Goal: Find specific page/section: Find specific page/section

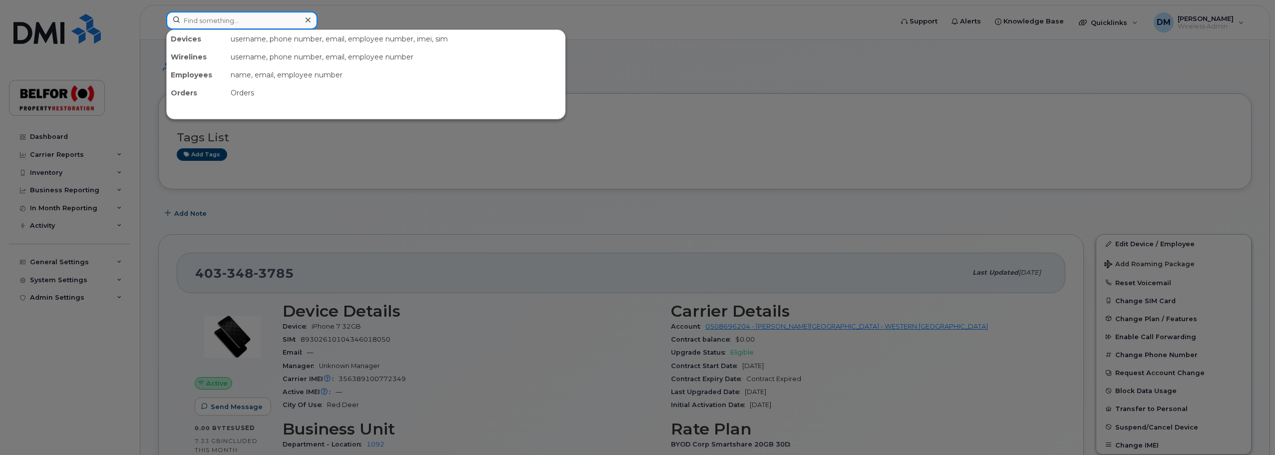
click at [209, 23] on input at bounding box center [241, 20] width 151 height 18
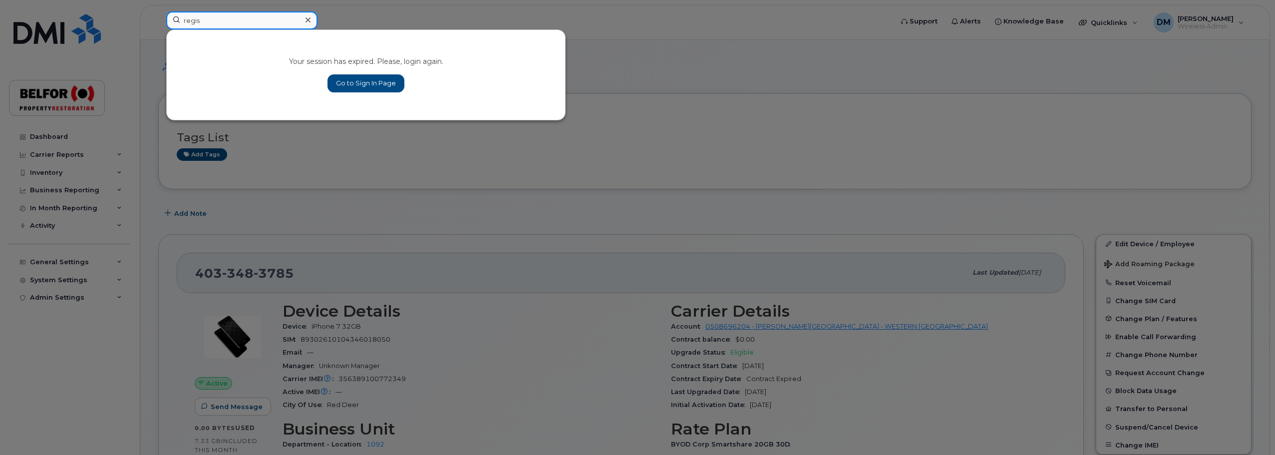
type input "regis"
click at [354, 83] on link "Go to Sign In Page" at bounding box center [365, 83] width 77 height 18
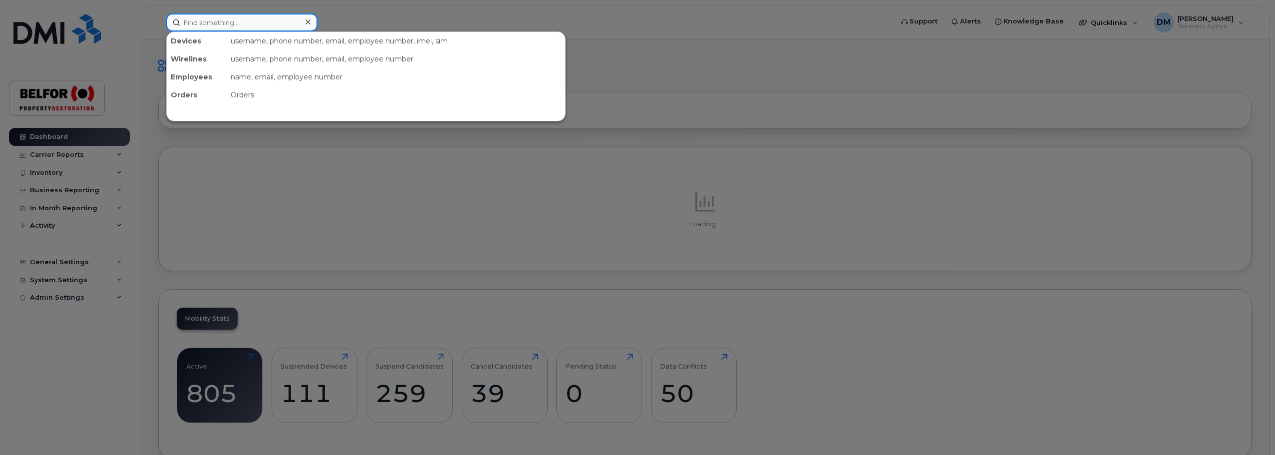
click at [223, 26] on input at bounding box center [241, 22] width 151 height 18
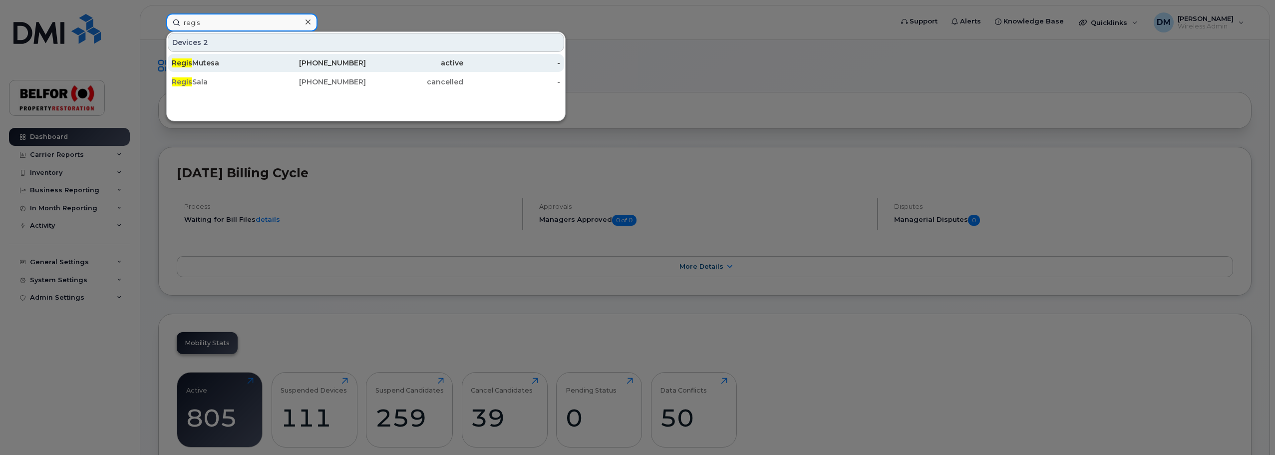
type input "regis"
click at [256, 70] on div "Regis Mutesa" at bounding box center [220, 63] width 97 height 18
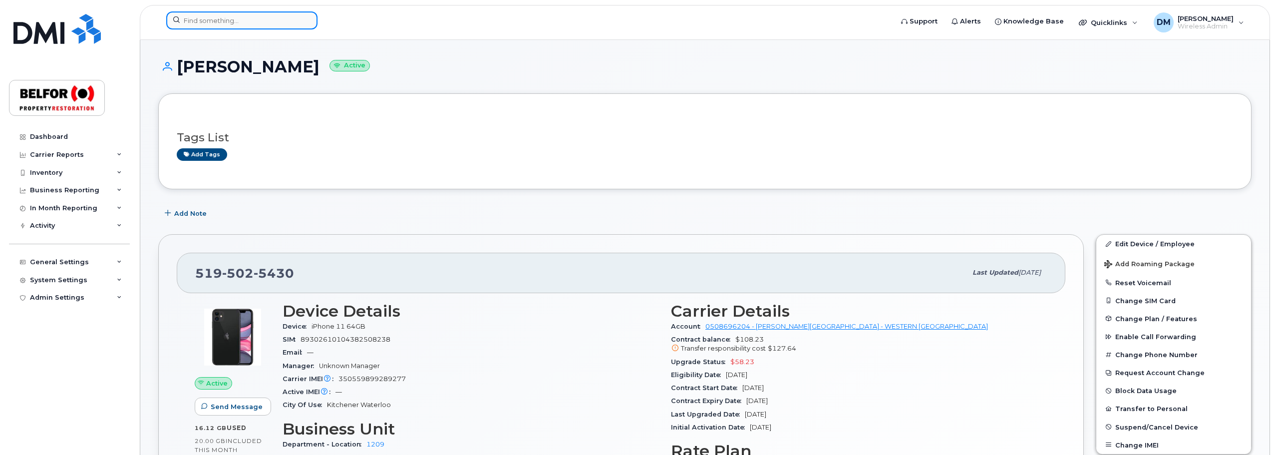
click at [200, 17] on input at bounding box center [241, 20] width 151 height 18
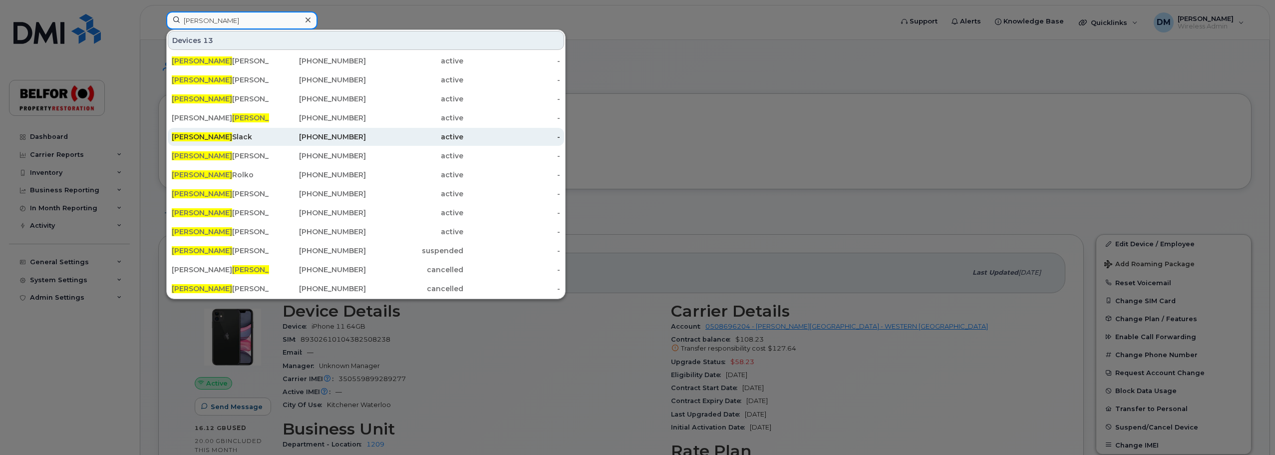
type input "robert"
click at [205, 138] on div "Robert Slack" at bounding box center [220, 137] width 97 height 10
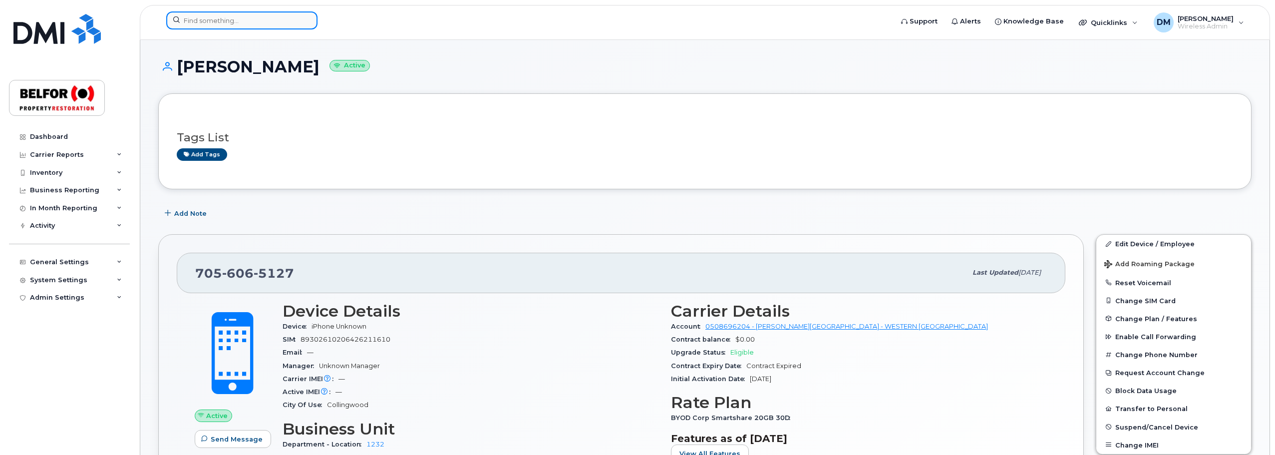
click at [227, 29] on input at bounding box center [241, 20] width 151 height 18
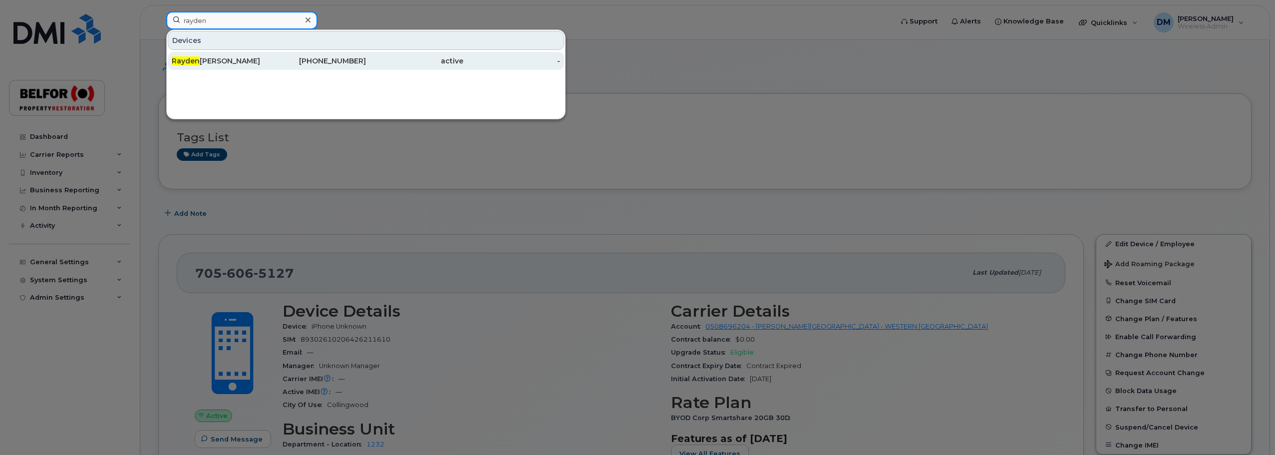
type input "rayden"
click at [217, 60] on div "Rayden Smith" at bounding box center [220, 61] width 97 height 10
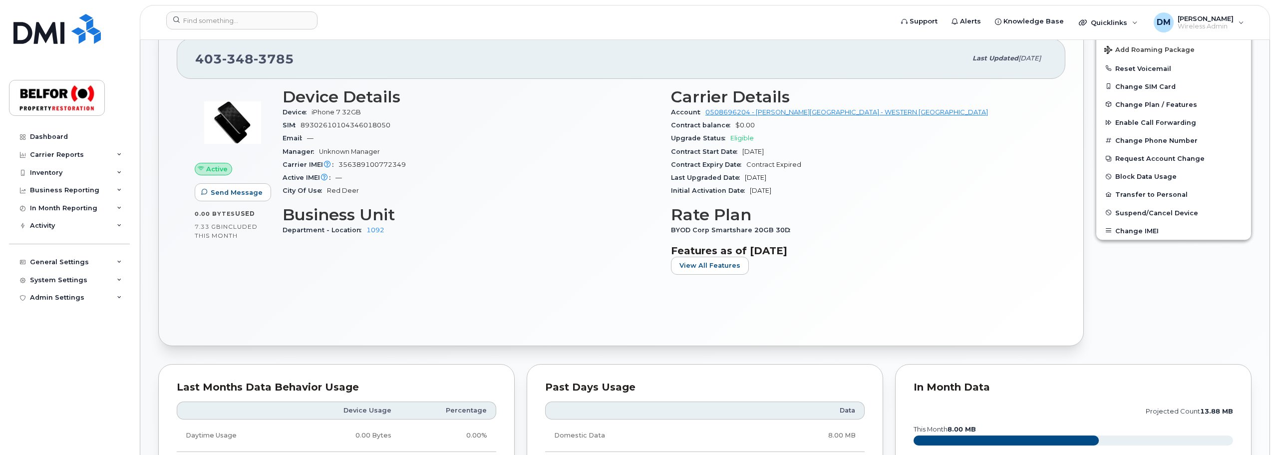
scroll to position [100, 0]
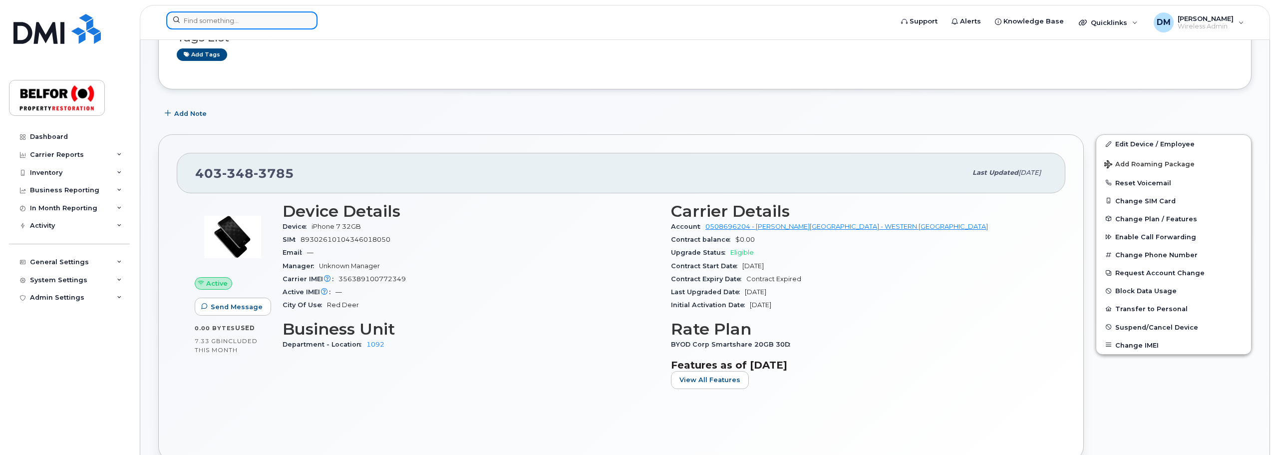
click at [227, 20] on input at bounding box center [241, 20] width 151 height 18
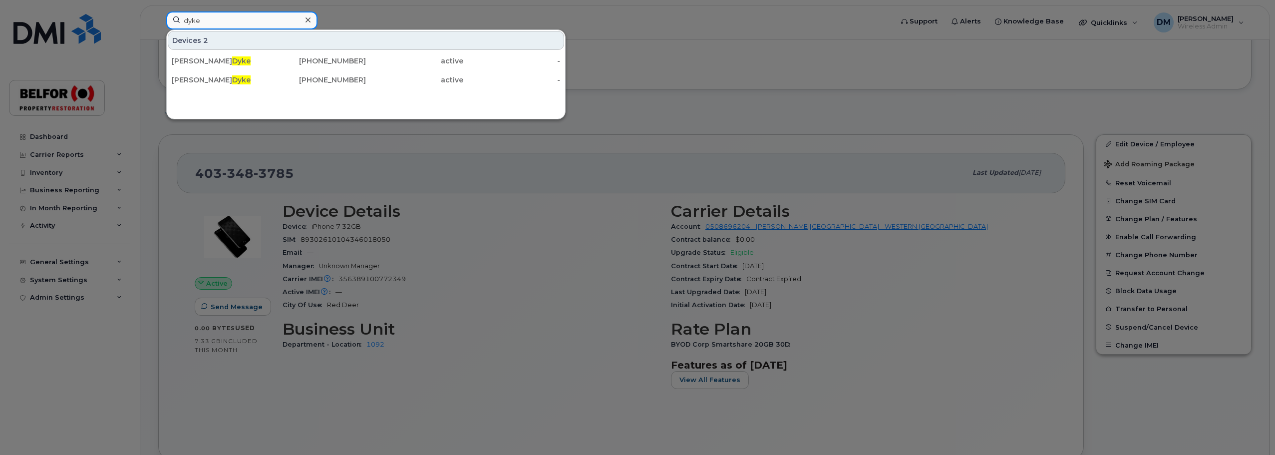
click at [189, 19] on input "dyke" at bounding box center [241, 20] width 151 height 18
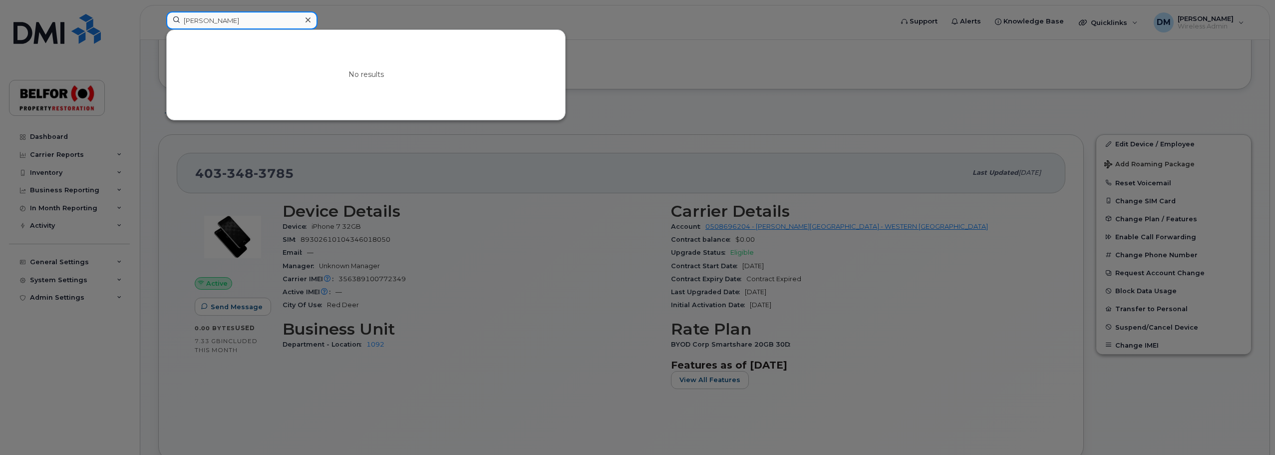
click at [208, 24] on input "[PERSON_NAME]" at bounding box center [241, 20] width 151 height 18
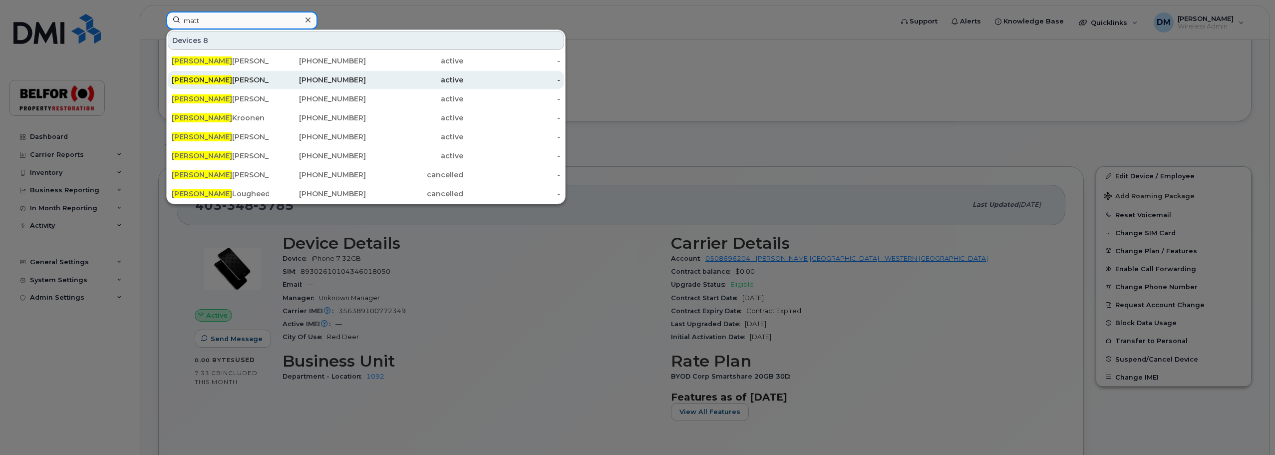
scroll to position [50, 0]
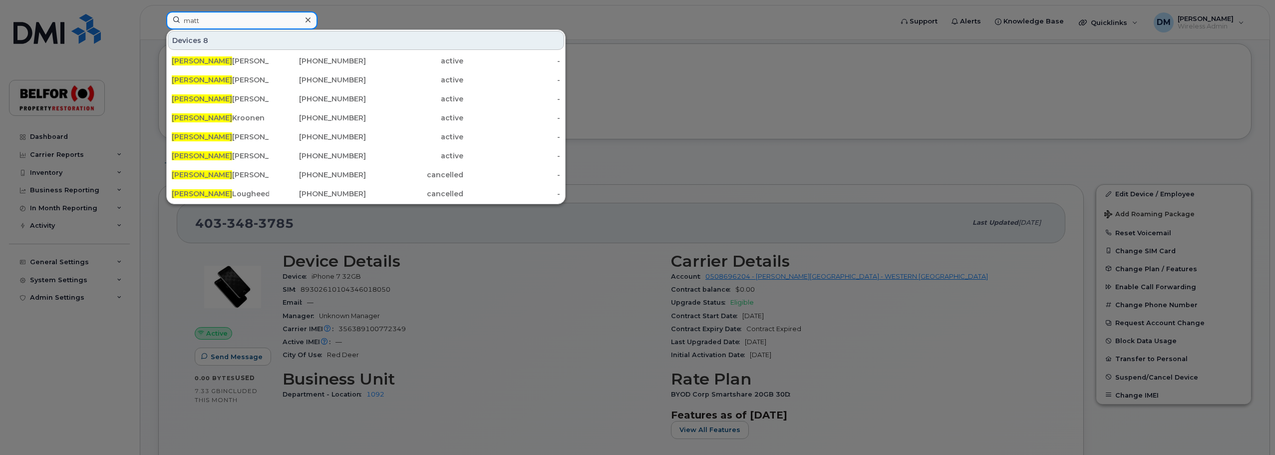
click at [196, 24] on input "matt" at bounding box center [241, 20] width 151 height 18
click at [195, 24] on input "matt" at bounding box center [241, 20] width 151 height 18
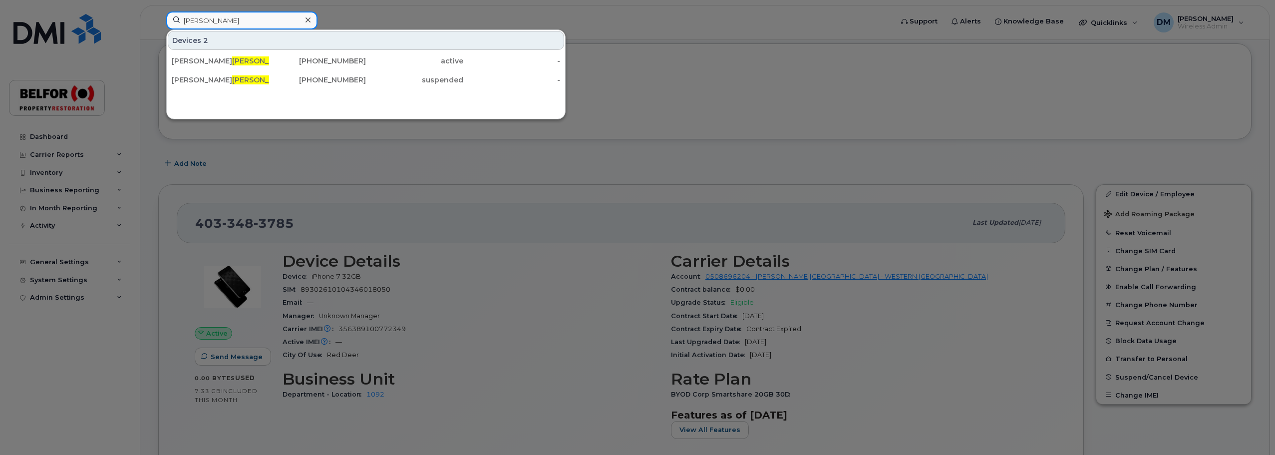
click at [199, 23] on input "[PERSON_NAME]" at bounding box center [241, 20] width 151 height 18
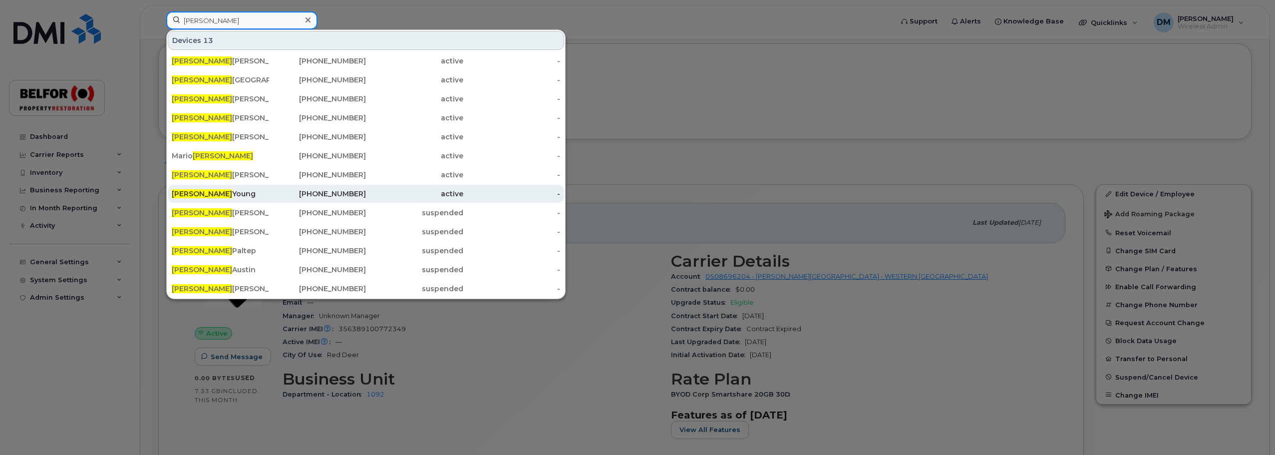
type input "[PERSON_NAME]"
click at [206, 192] on div "[PERSON_NAME]" at bounding box center [220, 194] width 97 height 10
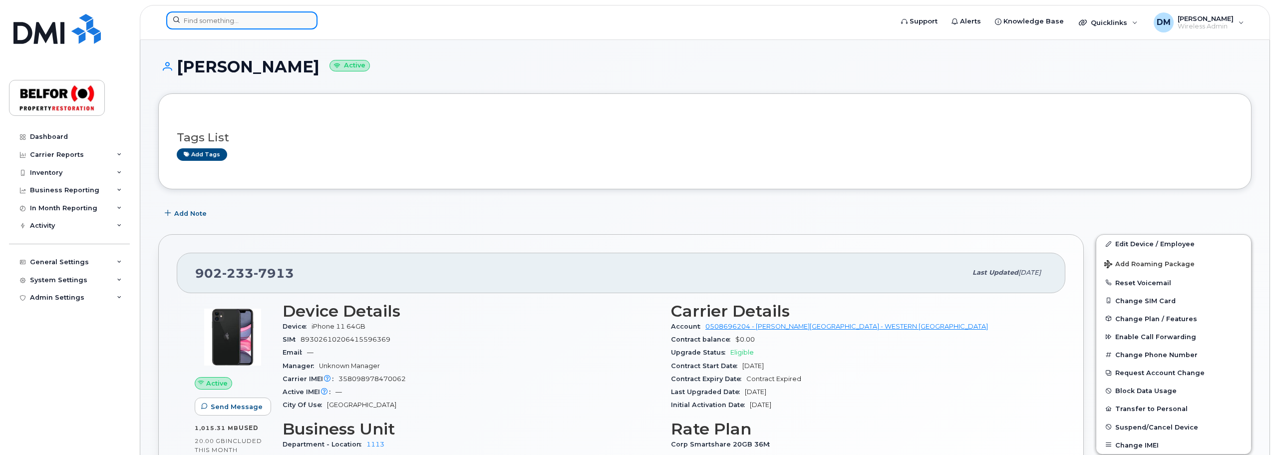
click at [206, 21] on input at bounding box center [241, 20] width 151 height 18
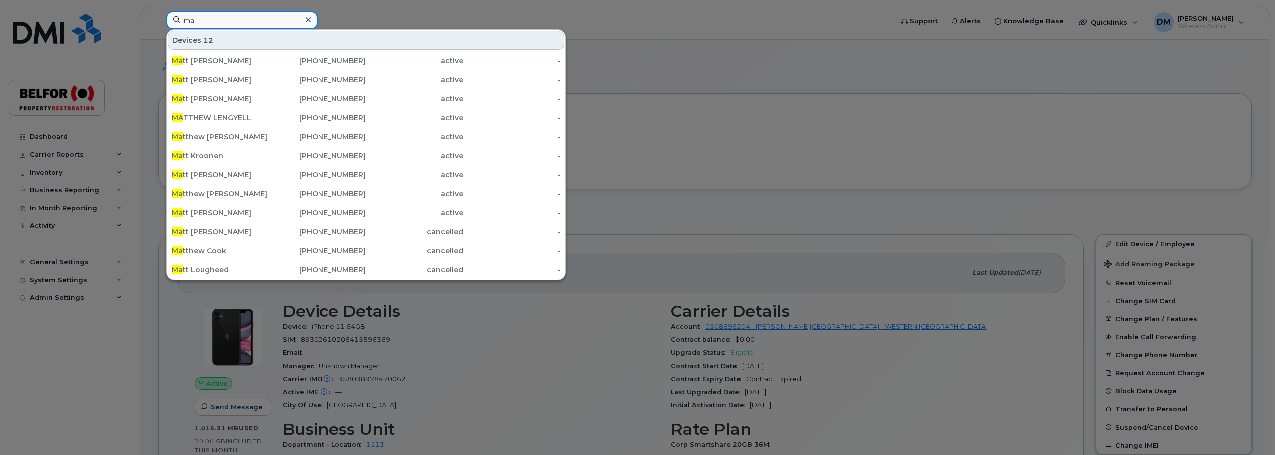
type input "m"
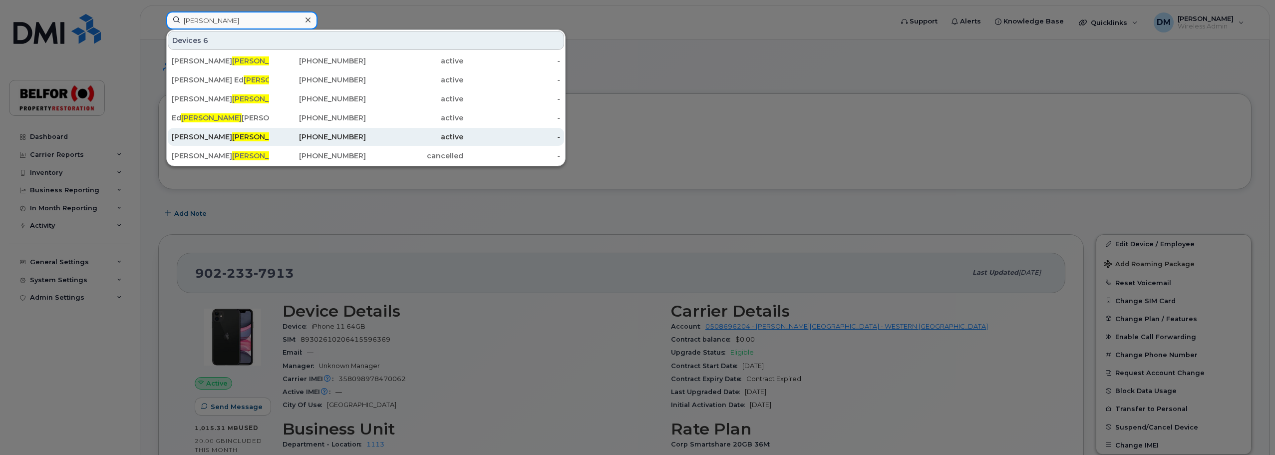
type input "ward"
click at [227, 136] on div "Matt Ward" at bounding box center [220, 137] width 97 height 10
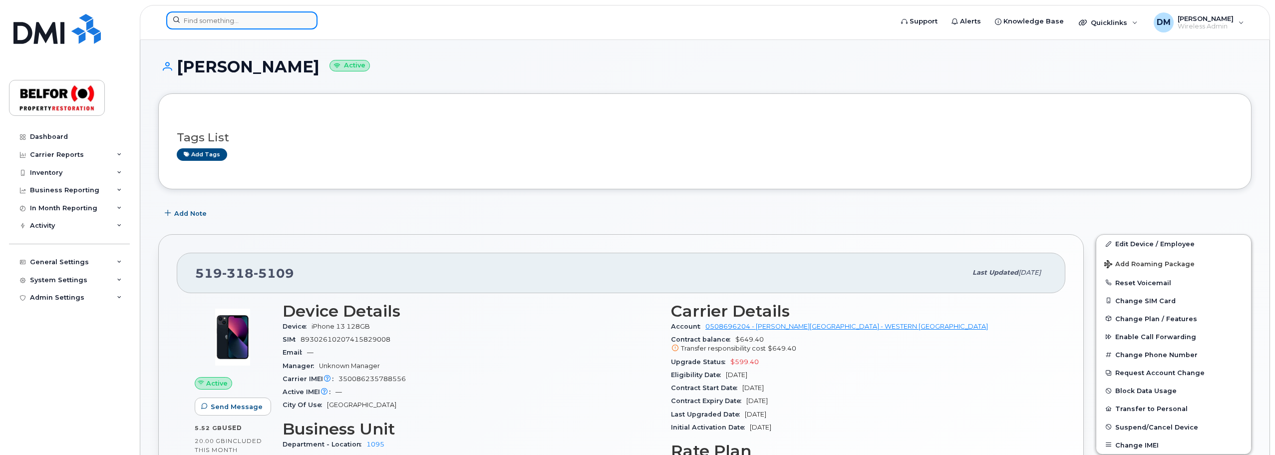
click at [230, 17] on input at bounding box center [241, 20] width 151 height 18
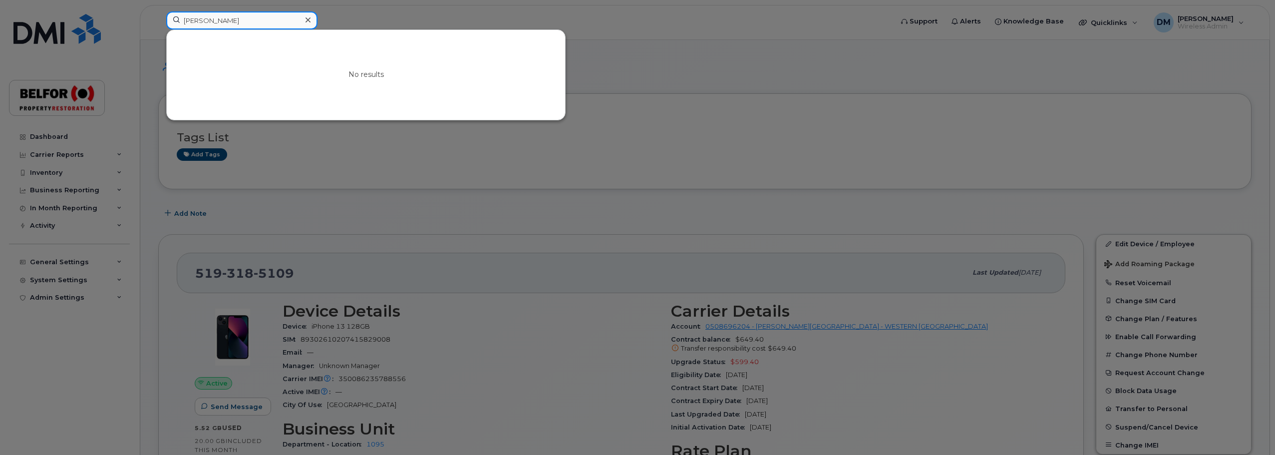
click at [188, 19] on input "luis" at bounding box center [241, 20] width 151 height 18
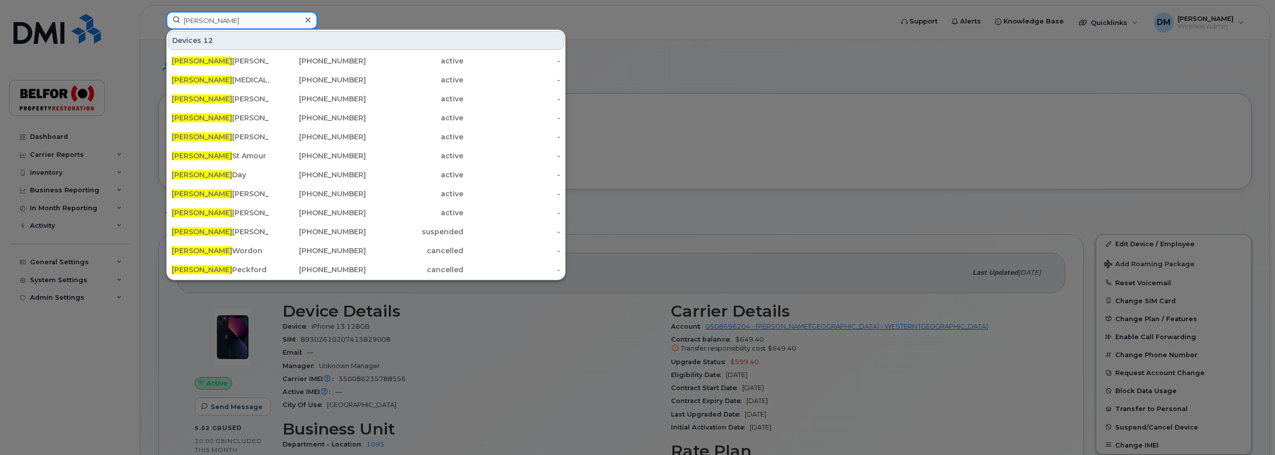
type input "michael"
click at [155, 324] on div at bounding box center [637, 227] width 1275 height 455
click at [200, 20] on input "michael" at bounding box center [241, 20] width 151 height 18
click at [364, 13] on div at bounding box center [637, 227] width 1275 height 455
